Goal: Information Seeking & Learning: Understand process/instructions

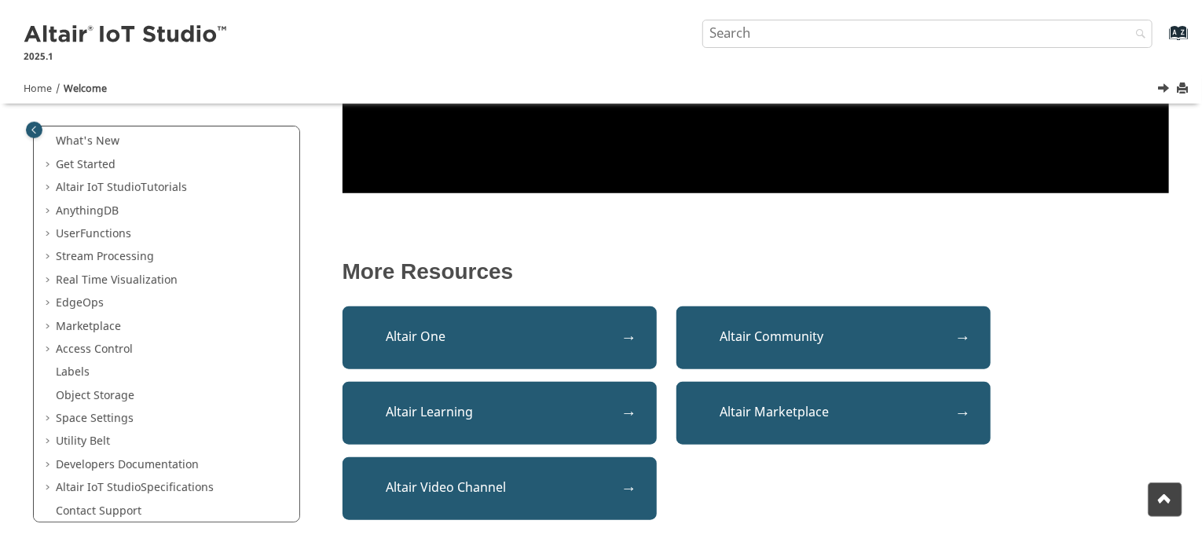
scroll to position [53, 0]
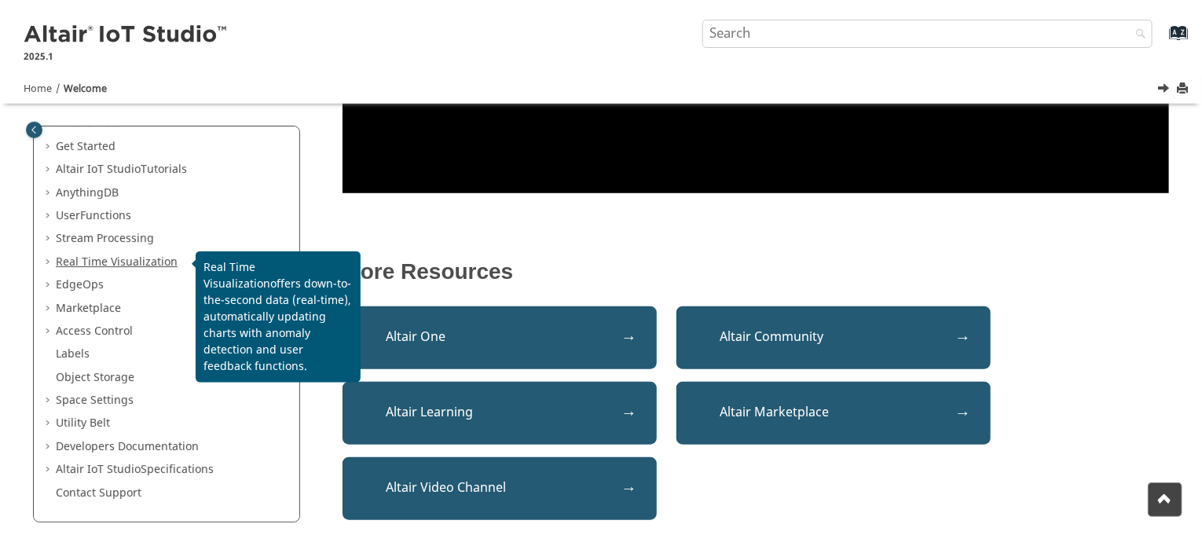
click at [79, 257] on span "Real Time Visualization" at bounding box center [117, 262] width 122 height 17
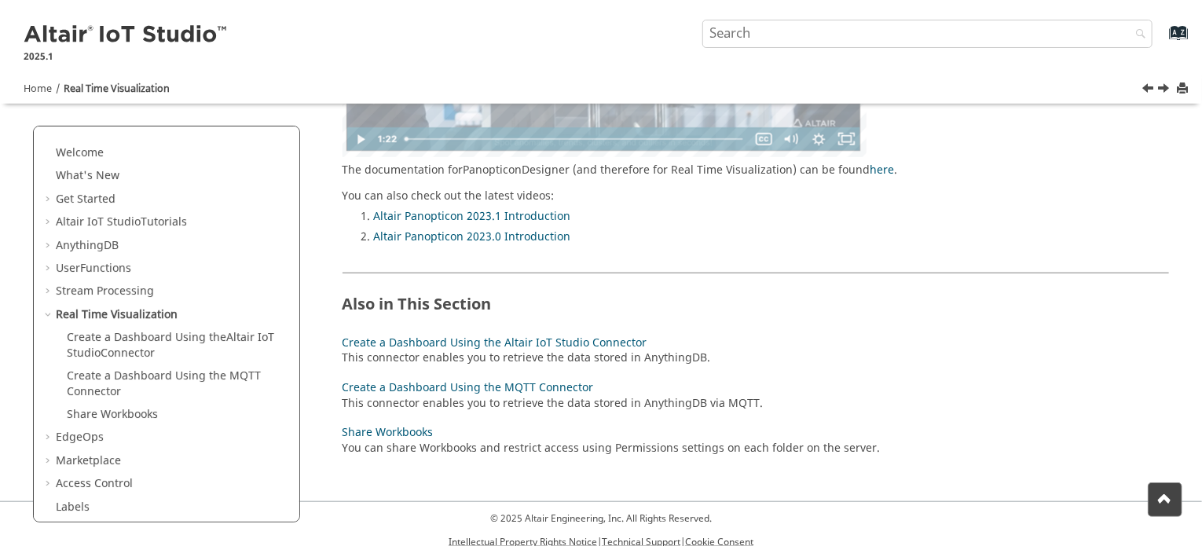
scroll to position [515, 0]
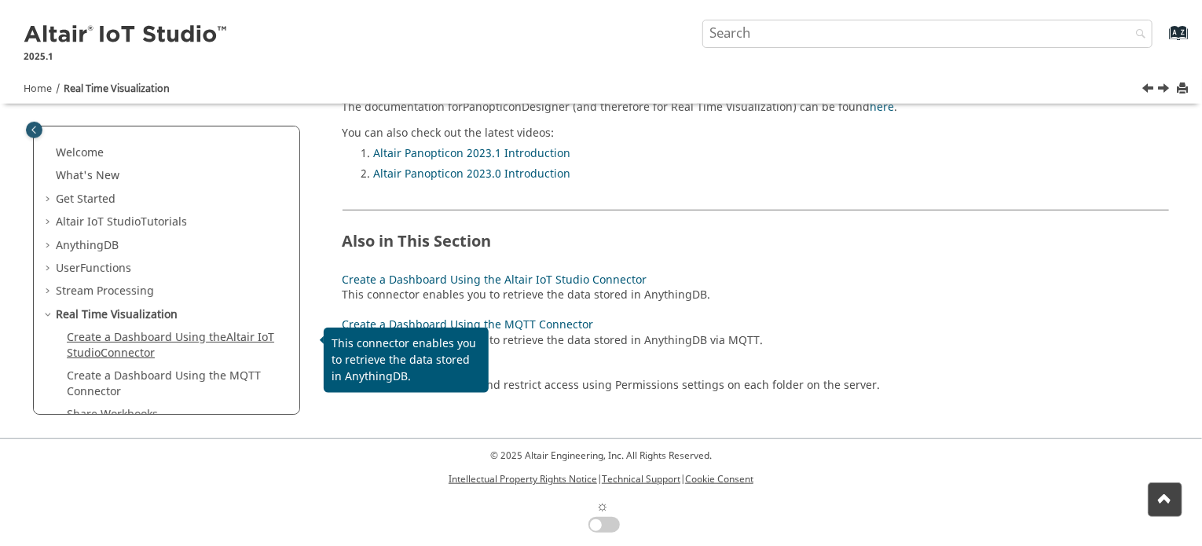
click at [231, 335] on span "Altair IoT Studio" at bounding box center [170, 345] width 207 height 32
